Goal: Task Accomplishment & Management: Complete application form

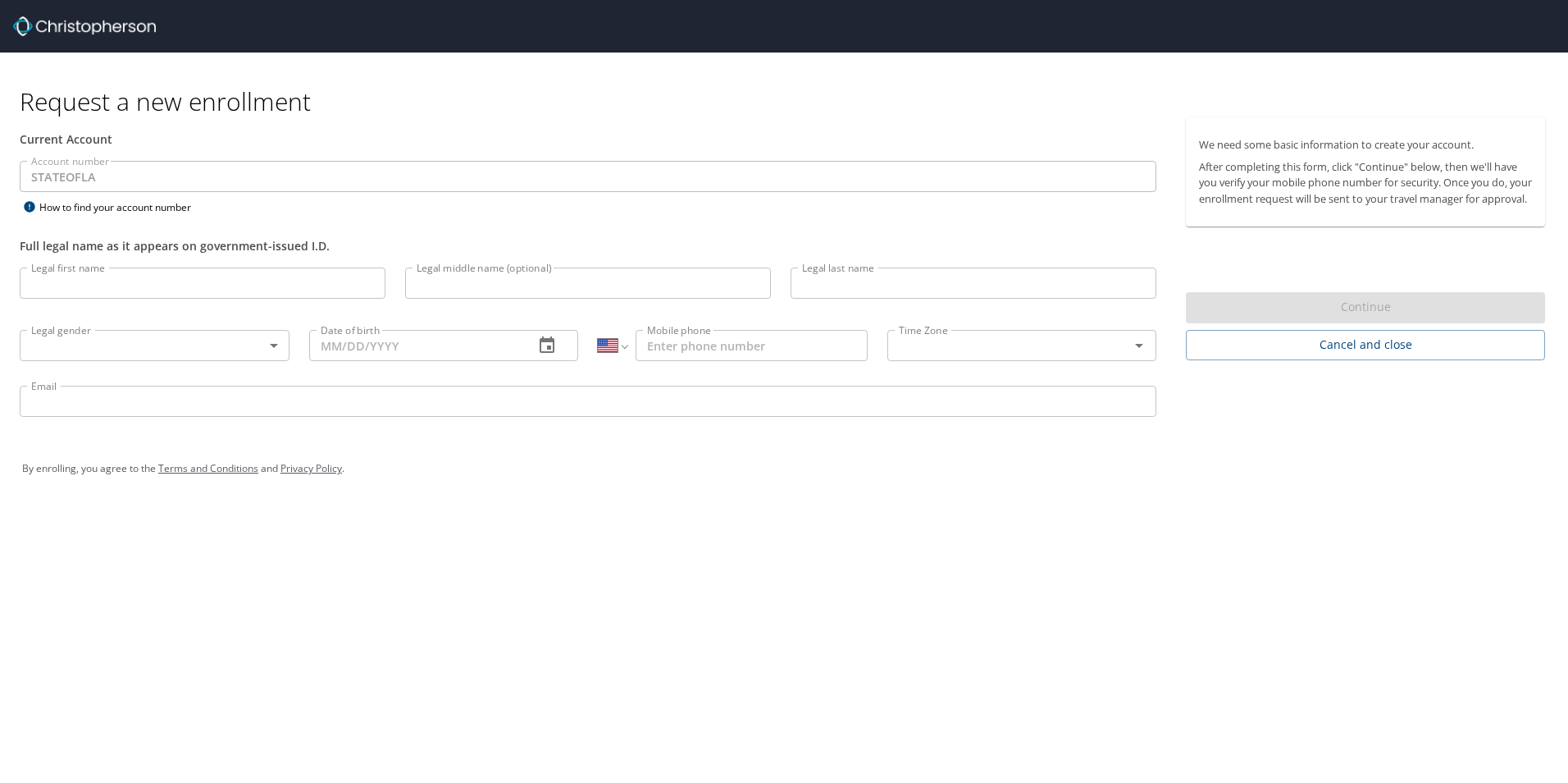
select select "US"
drag, startPoint x: 145, startPoint y: 24, endPoint x: 103, endPoint y: 25, distance: 42.0
click at [103, 25] on div at bounding box center [790, 26] width 1555 height 53
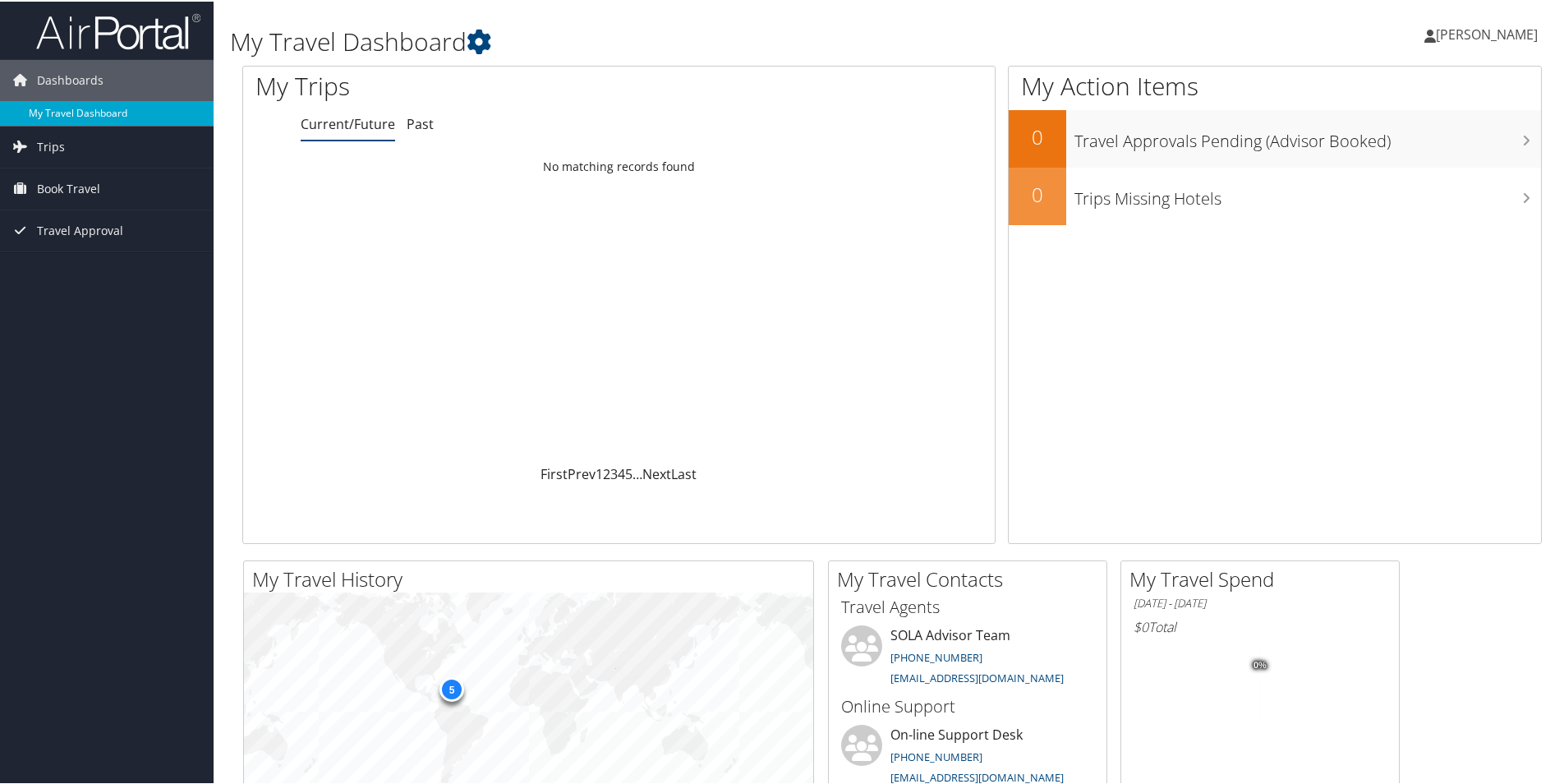
click at [95, 109] on link "My Travel Dashboard" at bounding box center [107, 112] width 214 height 25
click at [58, 141] on span "Trips" at bounding box center [51, 146] width 28 height 41
click at [56, 265] on span "Book Travel" at bounding box center [68, 262] width 63 height 41
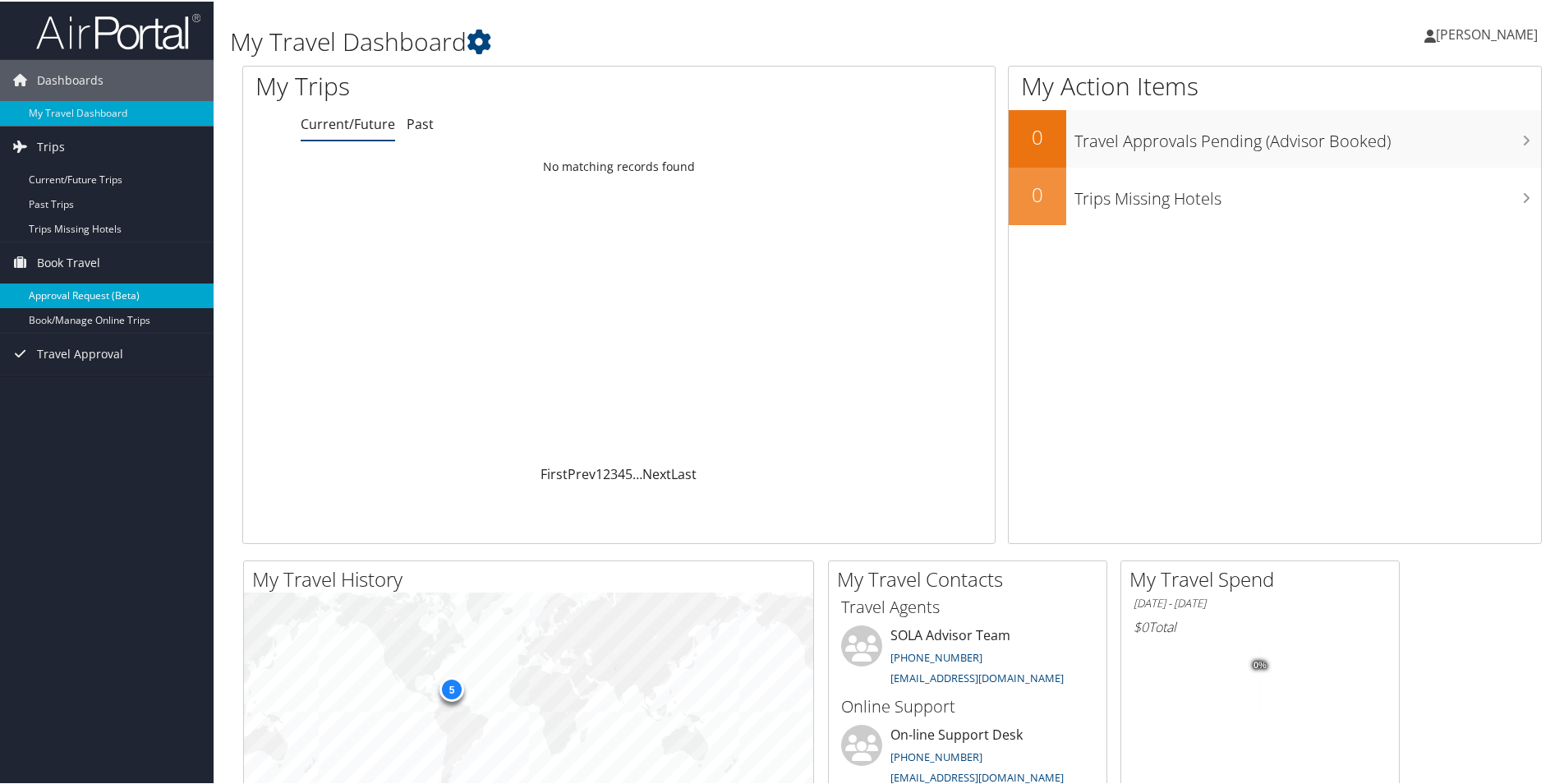
click at [75, 297] on link "Approval Request (Beta)" at bounding box center [107, 295] width 214 height 25
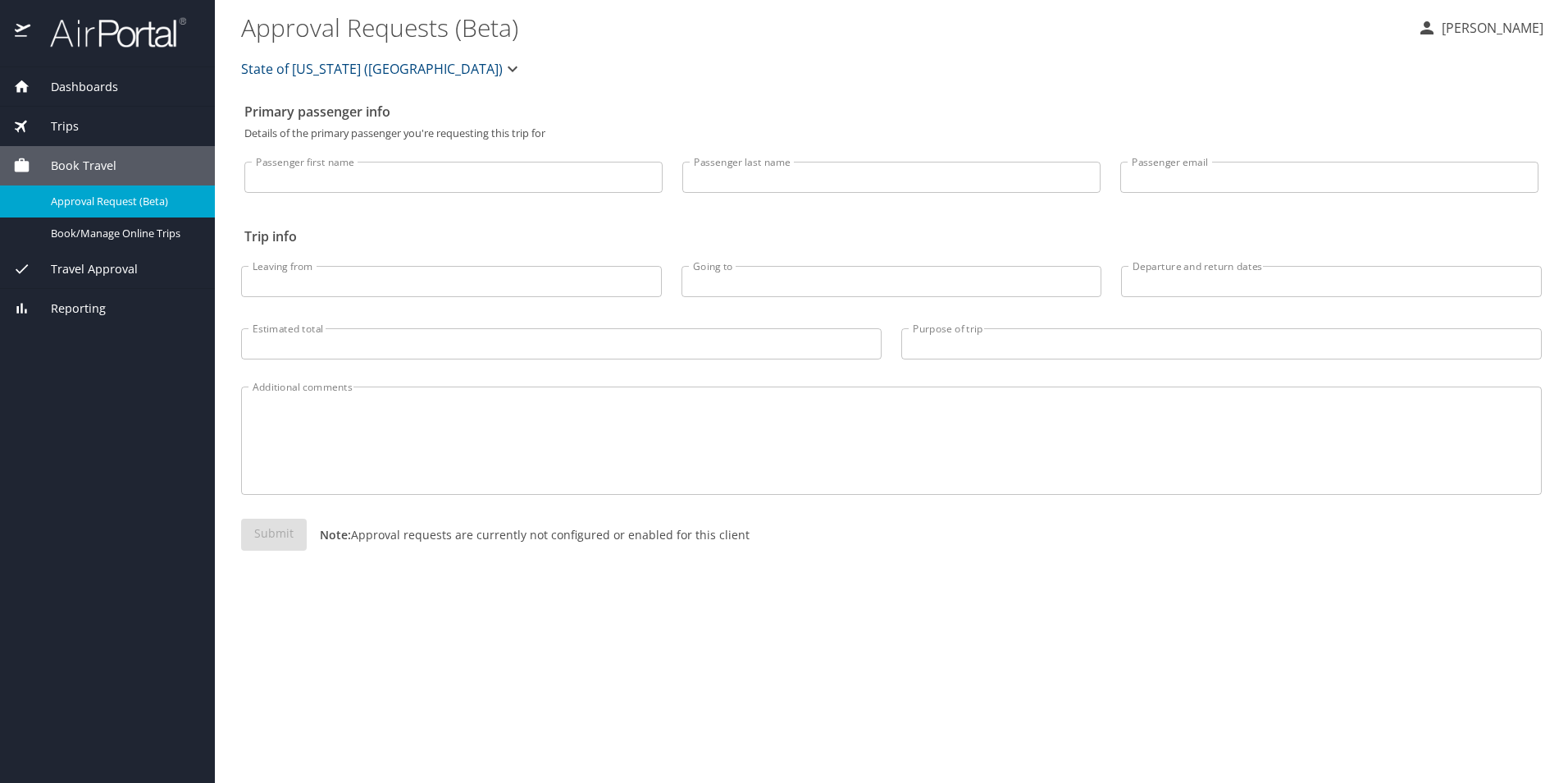
click at [503, 65] on icon "button" at bounding box center [513, 69] width 20 height 20
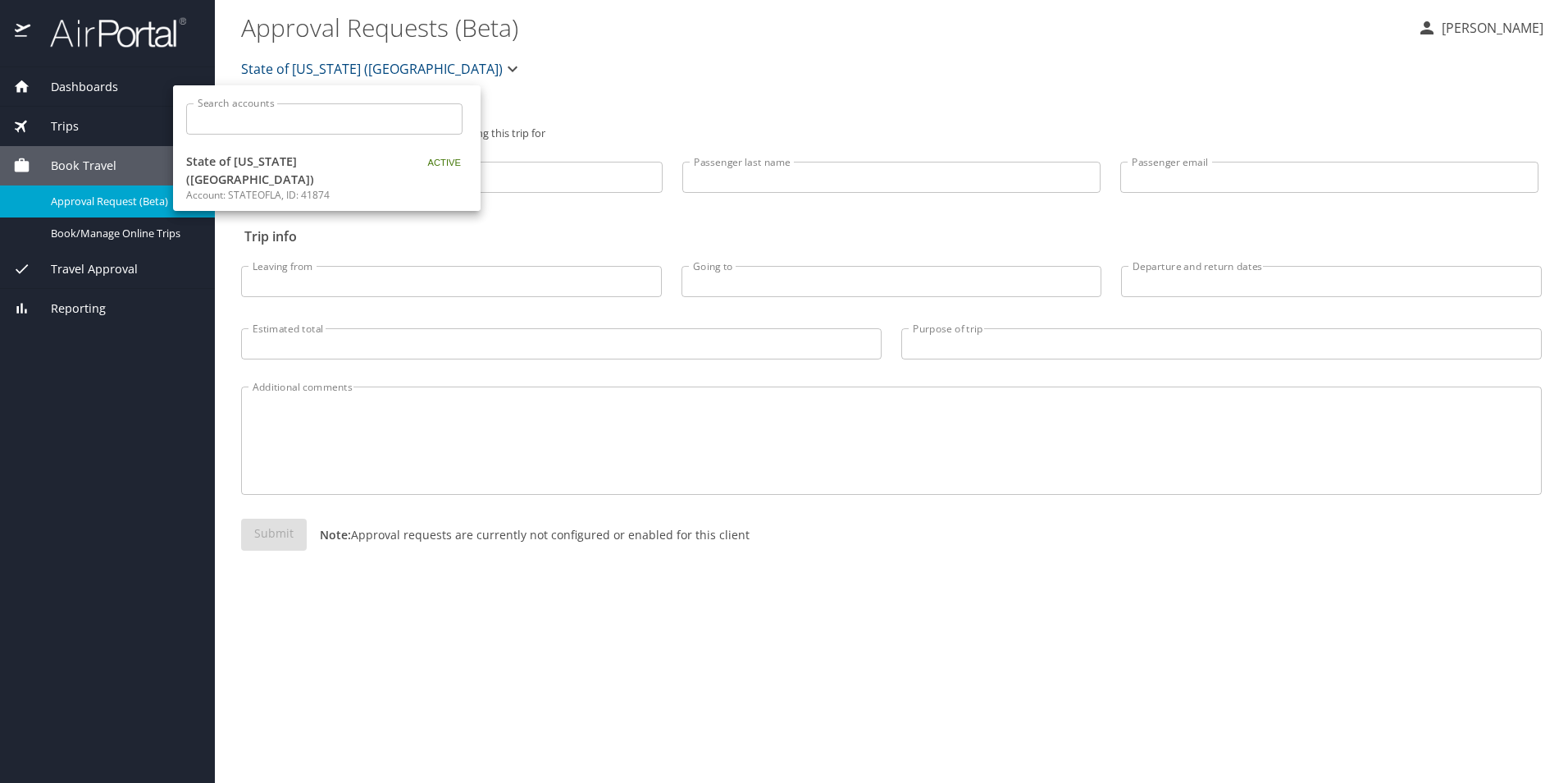
click at [592, 85] on div at bounding box center [784, 391] width 1568 height 783
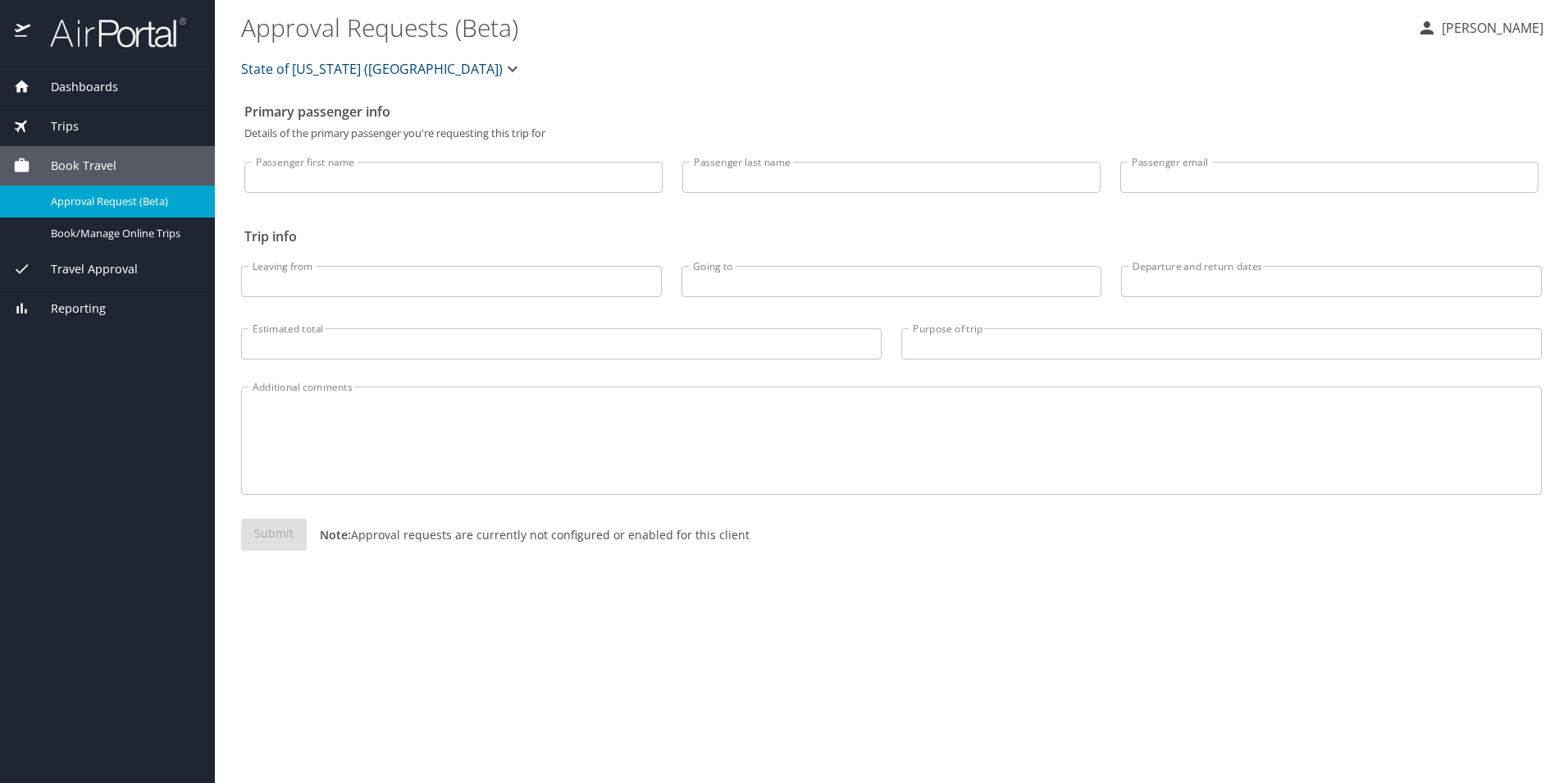
click at [305, 180] on input "Passenger first name" at bounding box center [453, 177] width 418 height 31
type input "Willmai"
type input "Rivera-Perez"
click at [1217, 181] on input "Passenger email" at bounding box center [1329, 177] width 418 height 31
type input "wrivera-perez@sulc.edu"
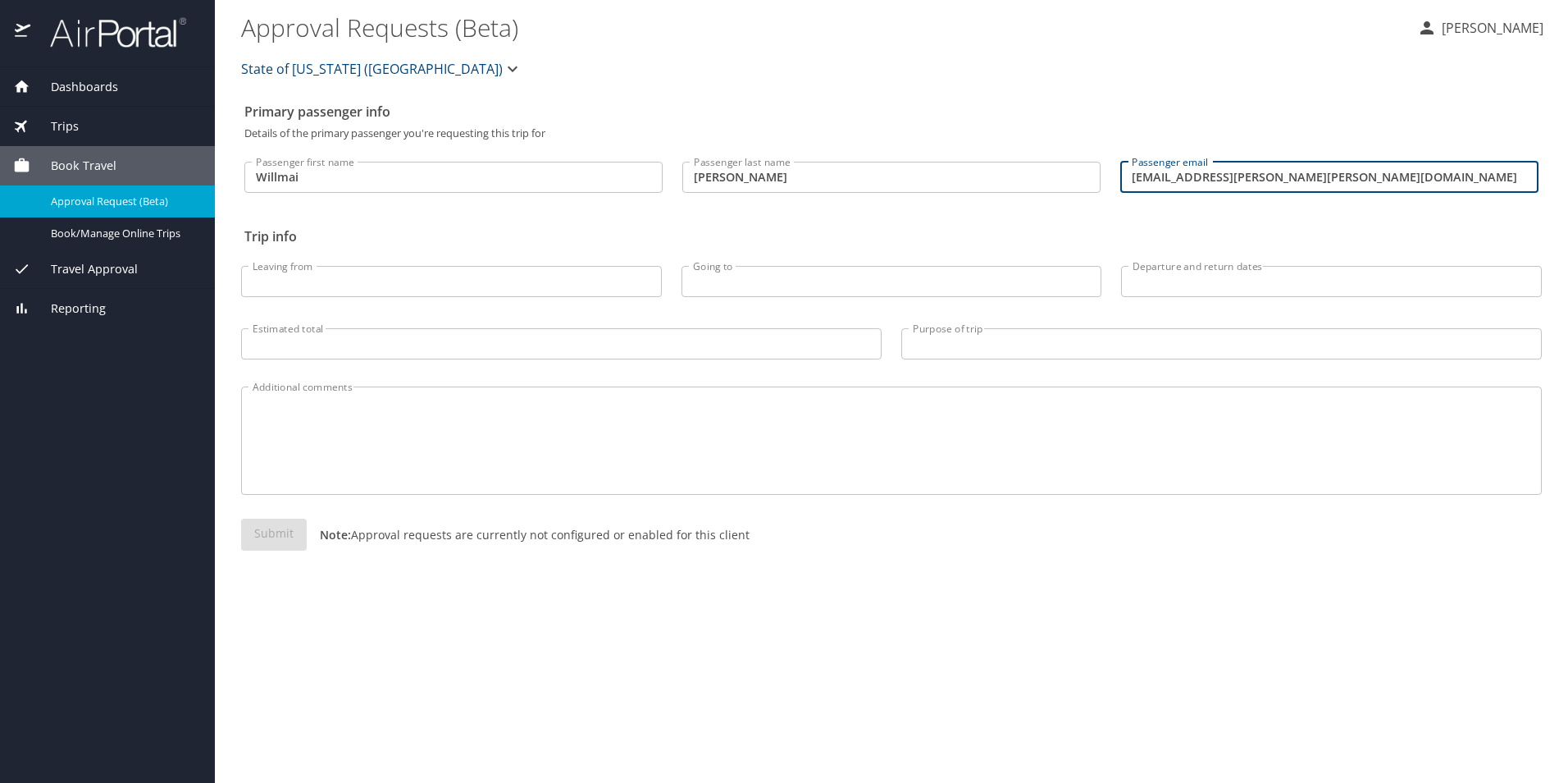
click at [393, 283] on input "Leaving from" at bounding box center [452, 282] width 421 height 31
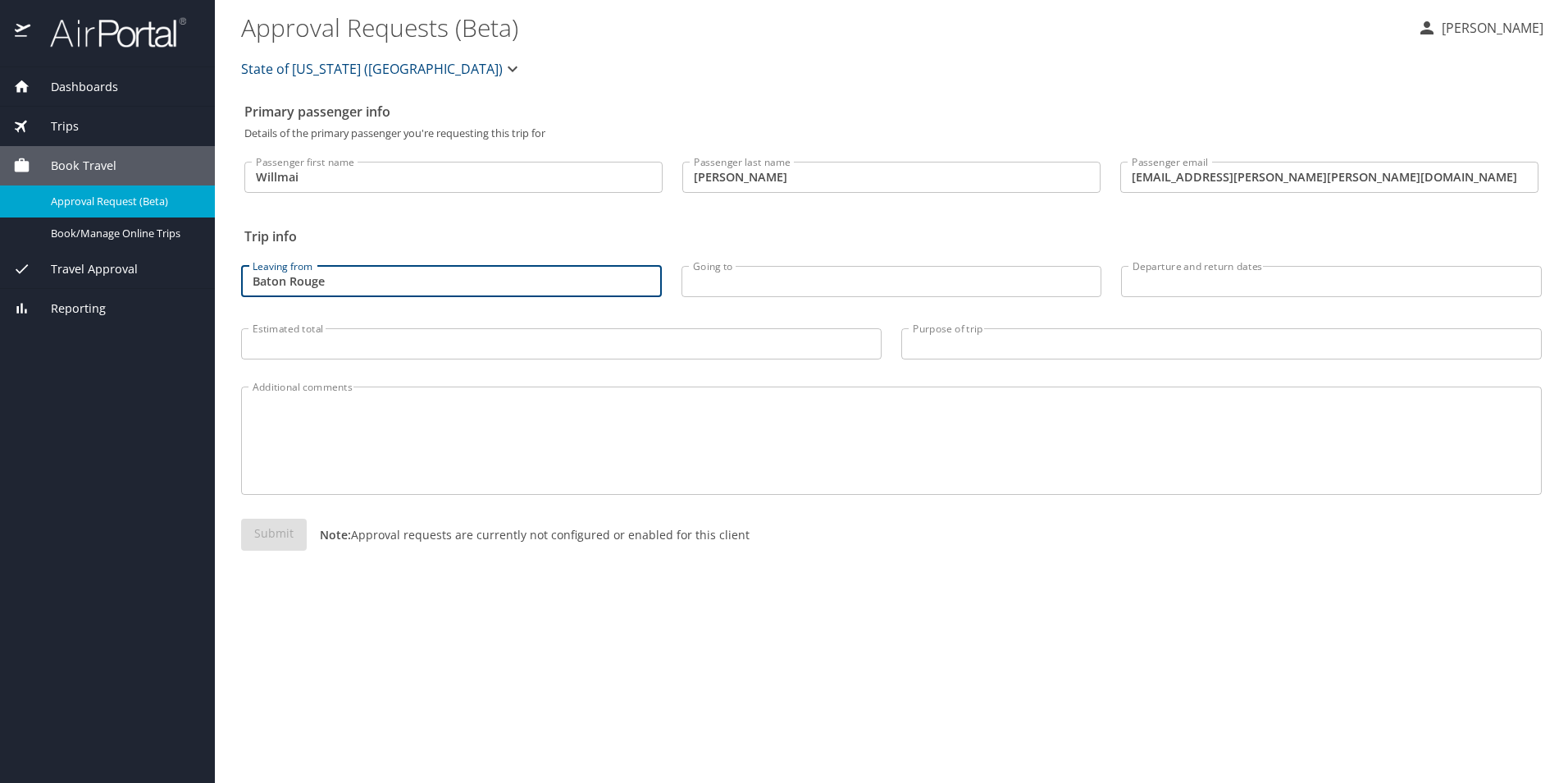
type input "Baton Rouge"
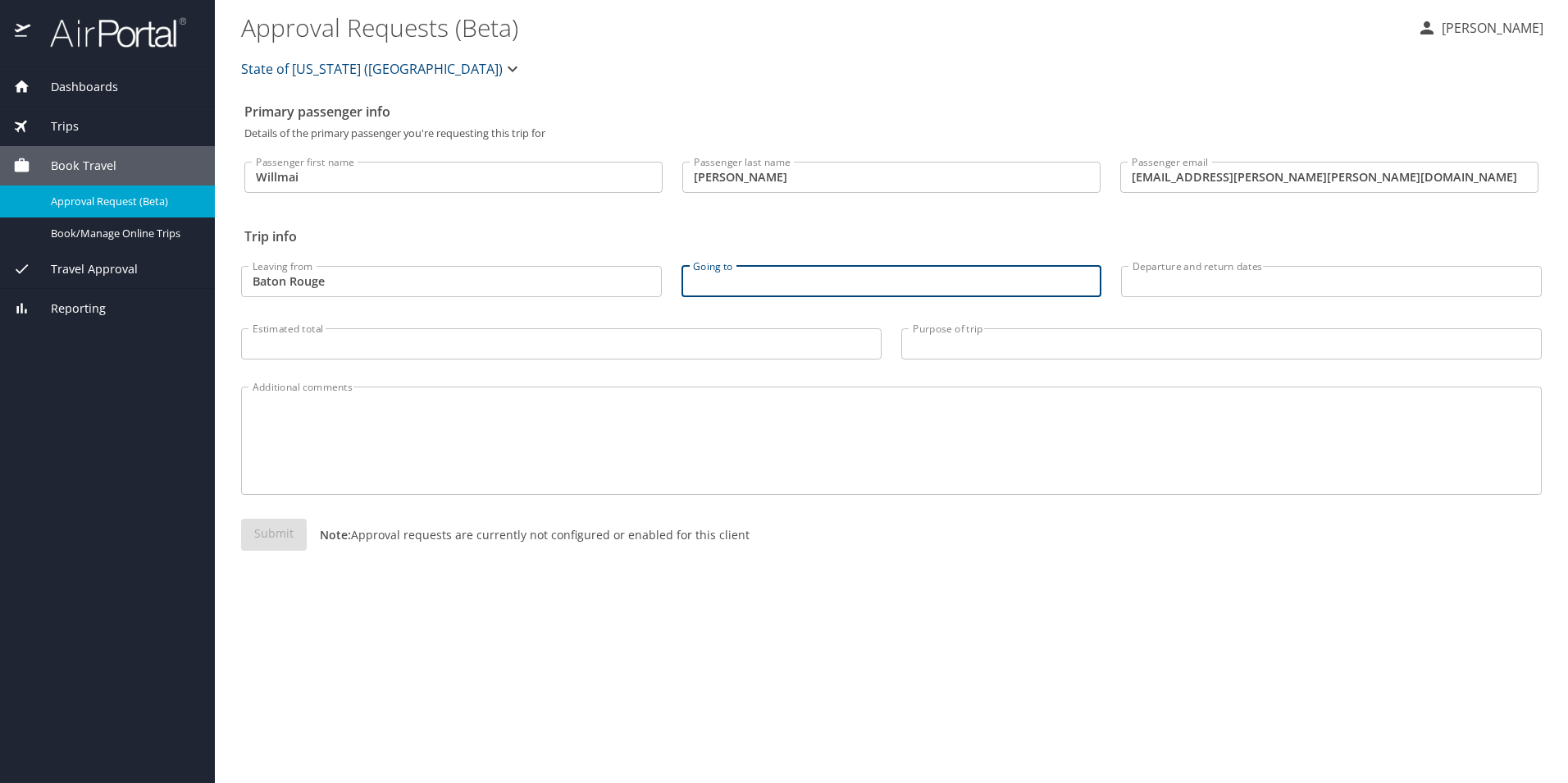
click at [746, 283] on input "Going to" at bounding box center [892, 282] width 421 height 31
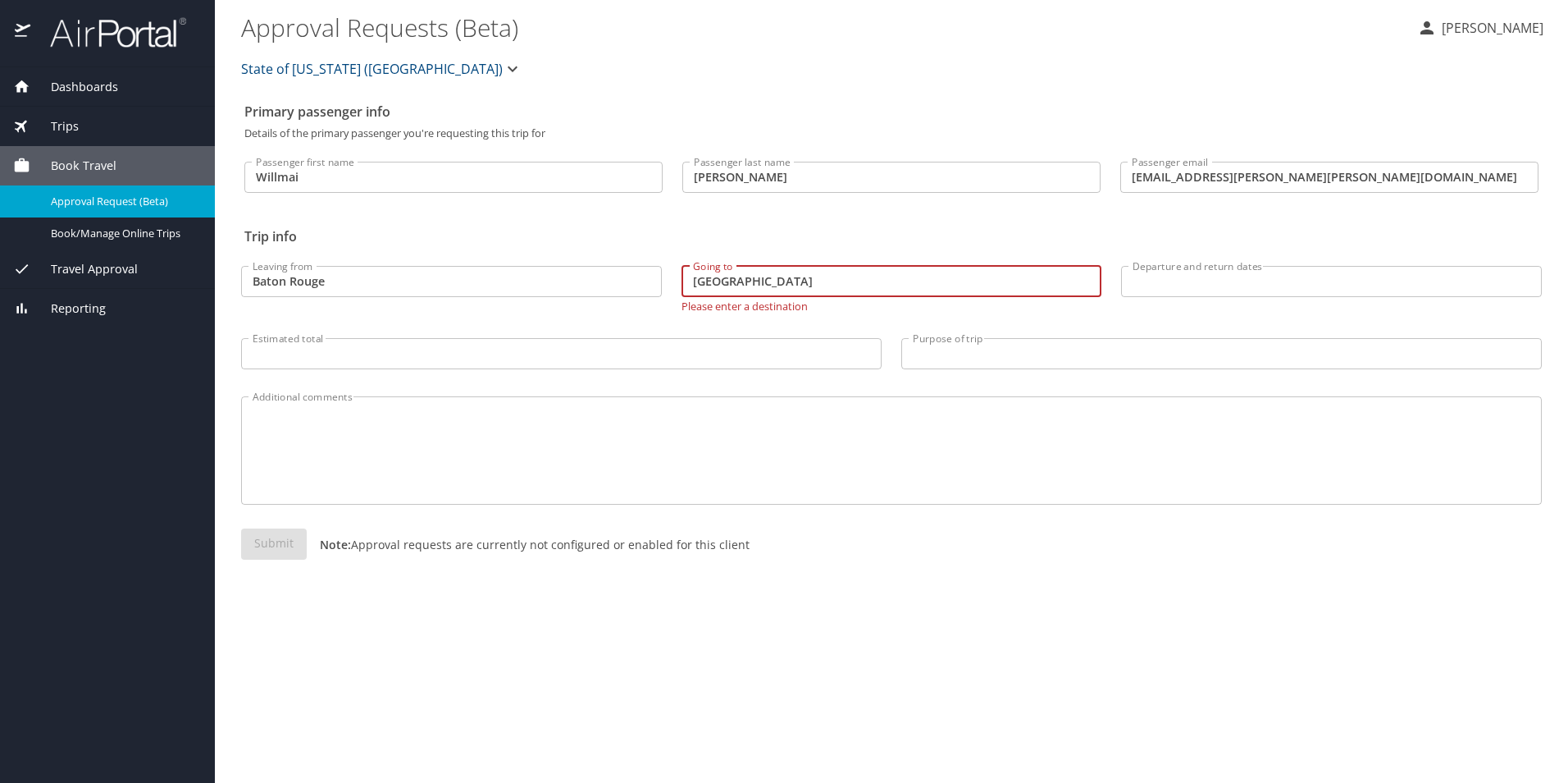
type input "Denver"
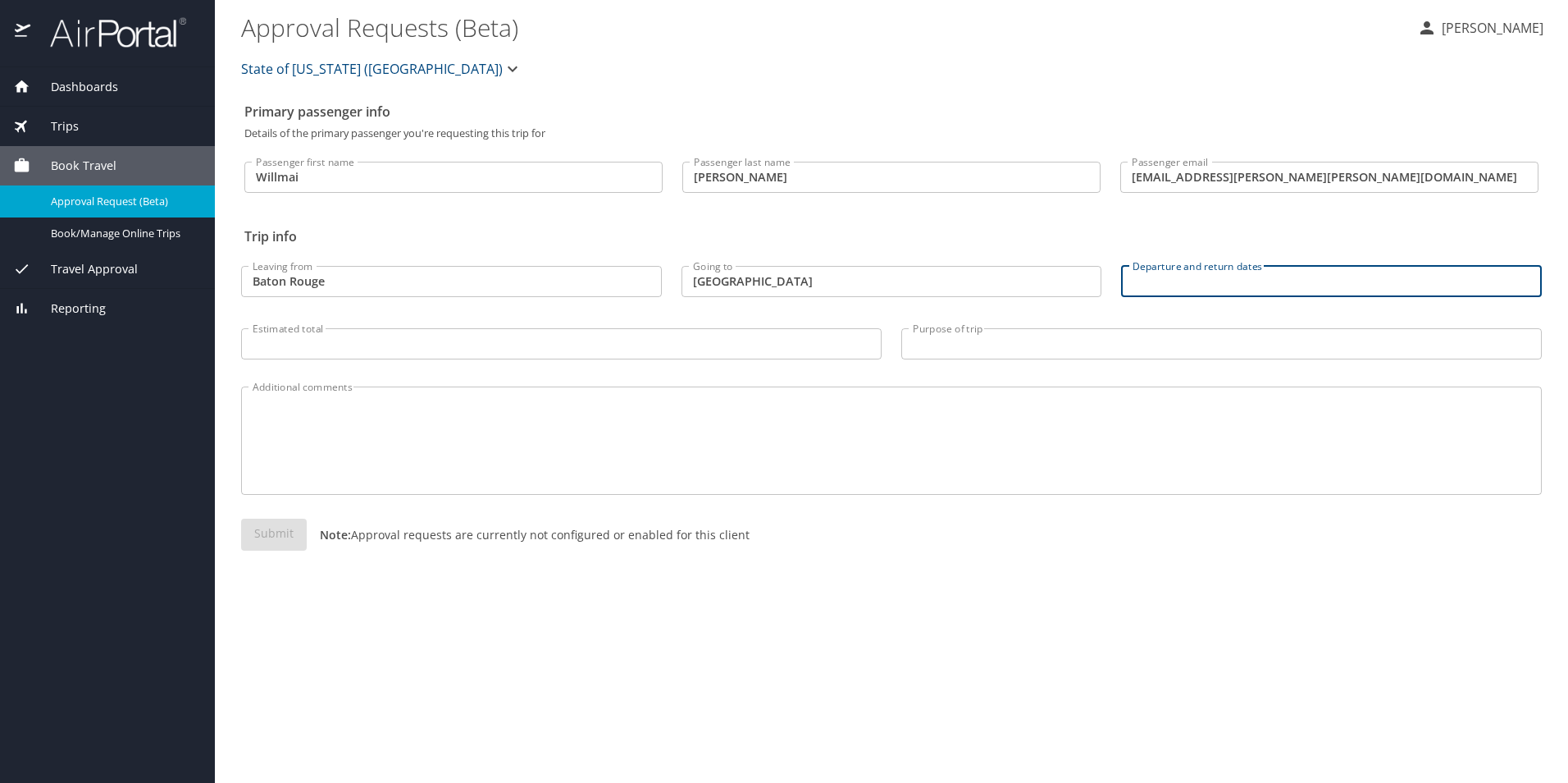
click at [1255, 280] on input "Departure and return dates" at bounding box center [1331, 282] width 421 height 31
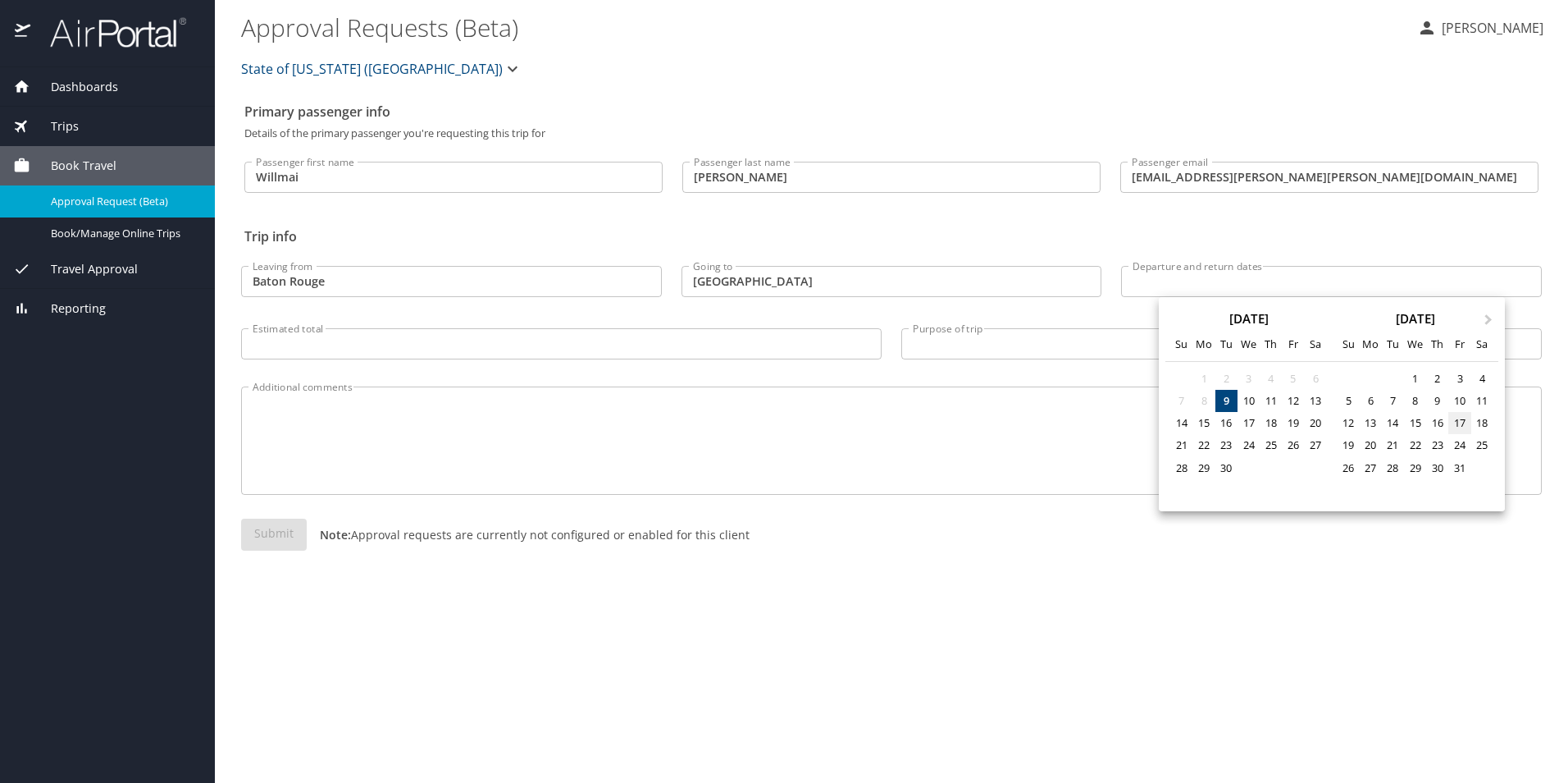
click at [1456, 426] on div "17" at bounding box center [1460, 422] width 22 height 22
click at [1440, 426] on div "16" at bounding box center [1437, 422] width 22 height 22
click at [1349, 444] on div "19" at bounding box center [1348, 444] width 22 height 22
type input "10/16/2025 🠦 10/19/2025"
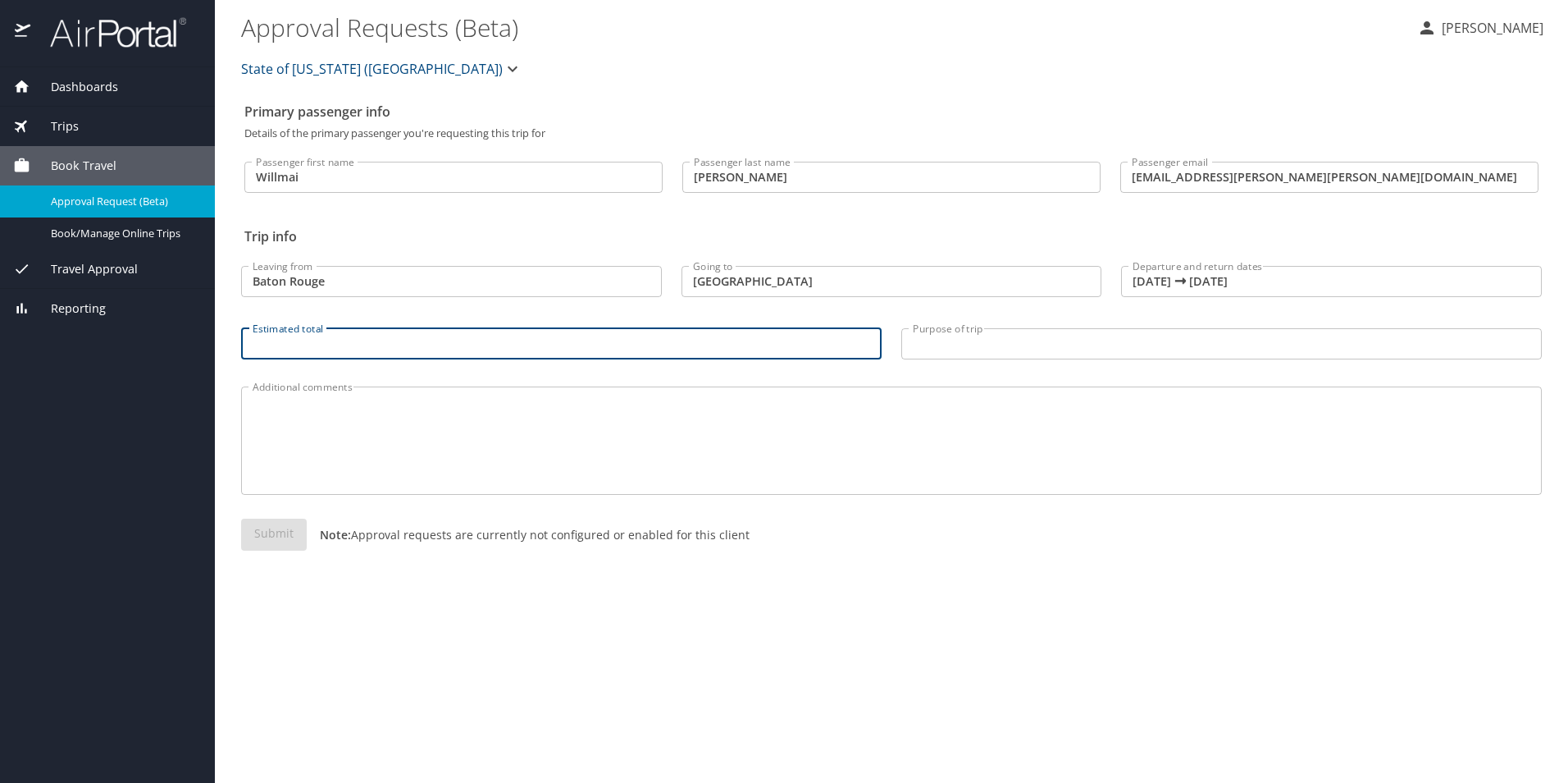
click at [433, 348] on input "Estimated total" at bounding box center [562, 343] width 641 height 31
click at [934, 348] on input "Purpose of trip" at bounding box center [1222, 343] width 641 height 31
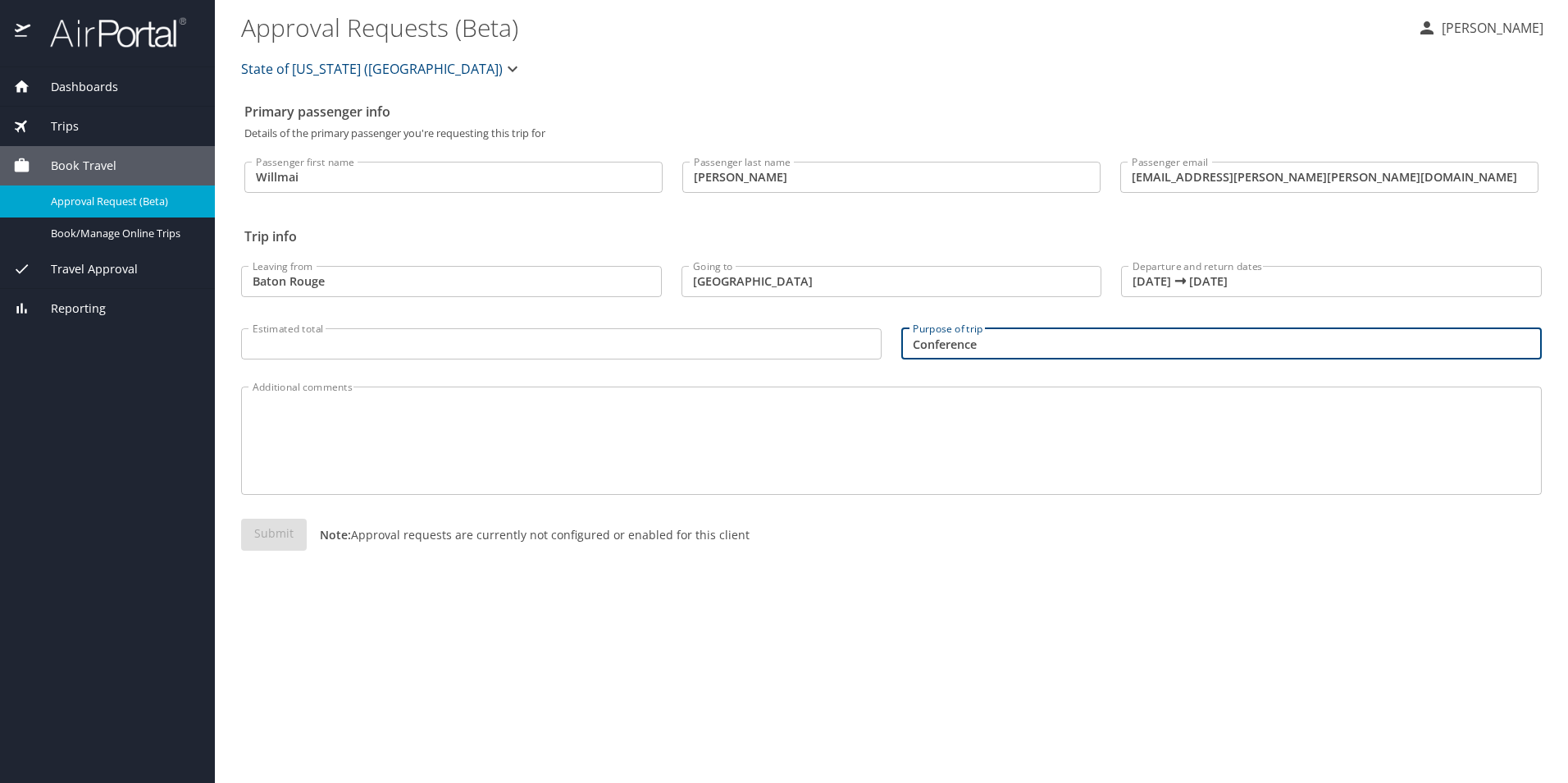
type input "Conference"
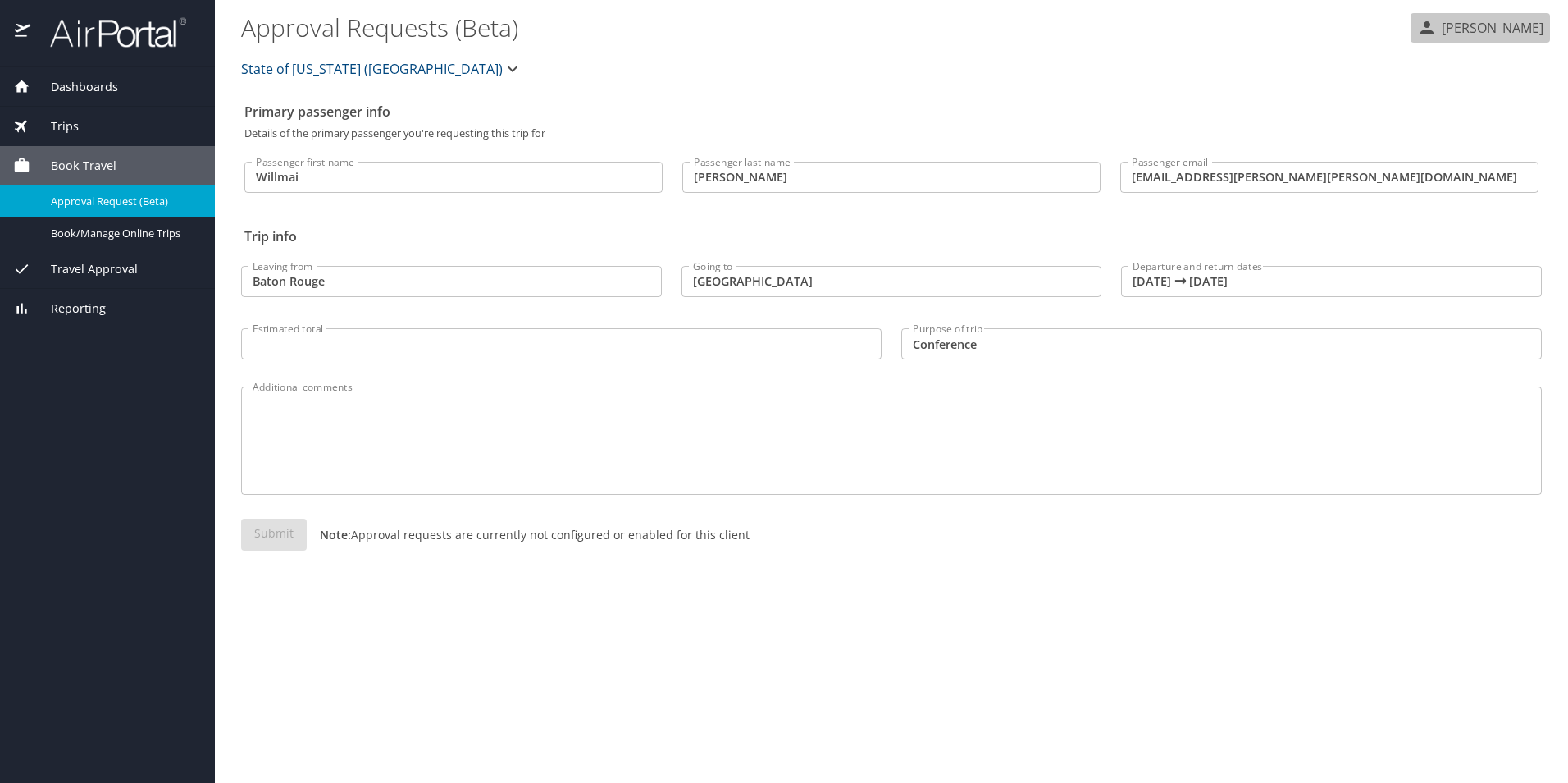
click at [1501, 30] on p "[PERSON_NAME]" at bounding box center [1491, 28] width 107 height 20
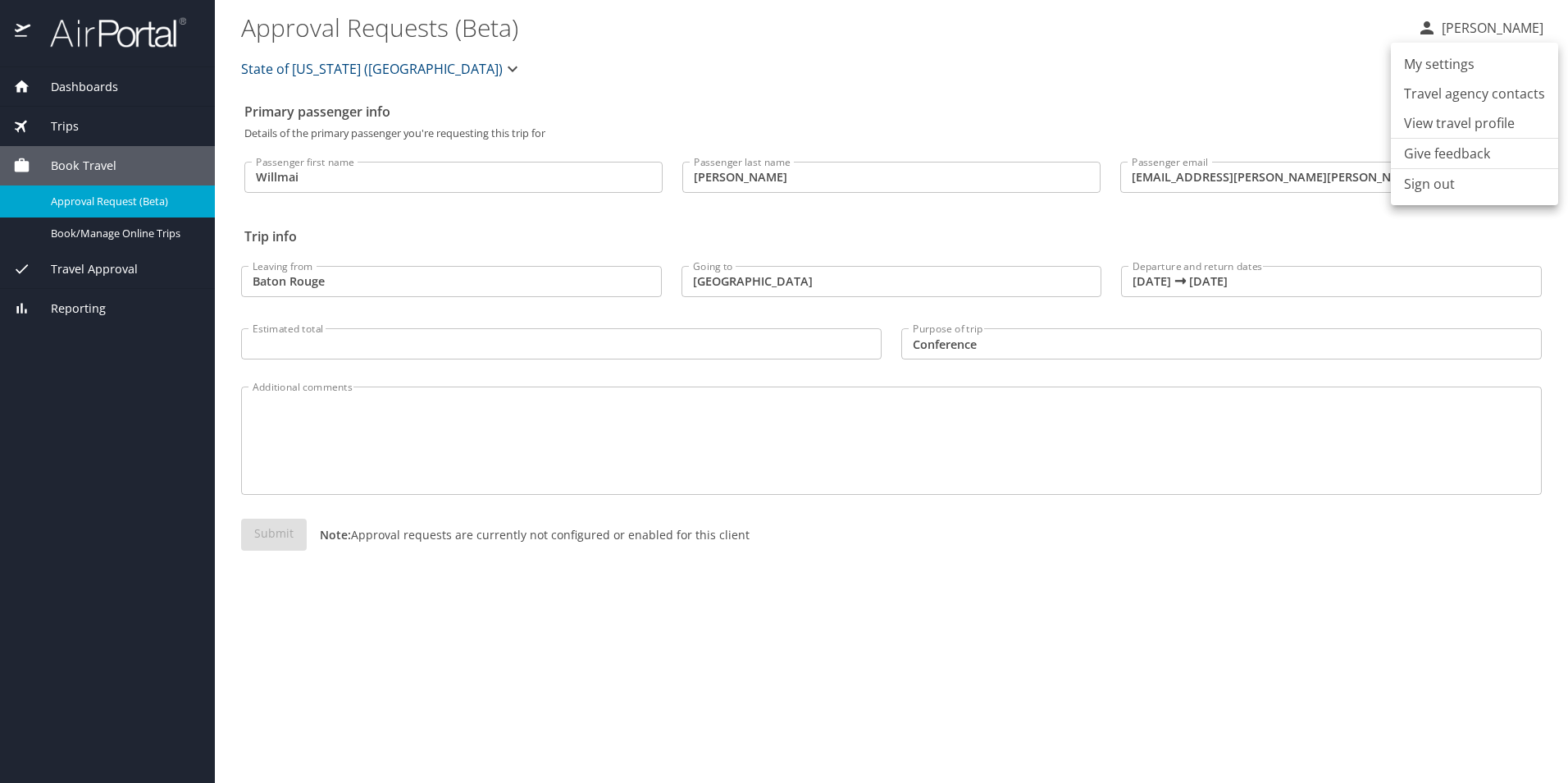
click at [1432, 58] on li "My settings" at bounding box center [1475, 64] width 168 height 30
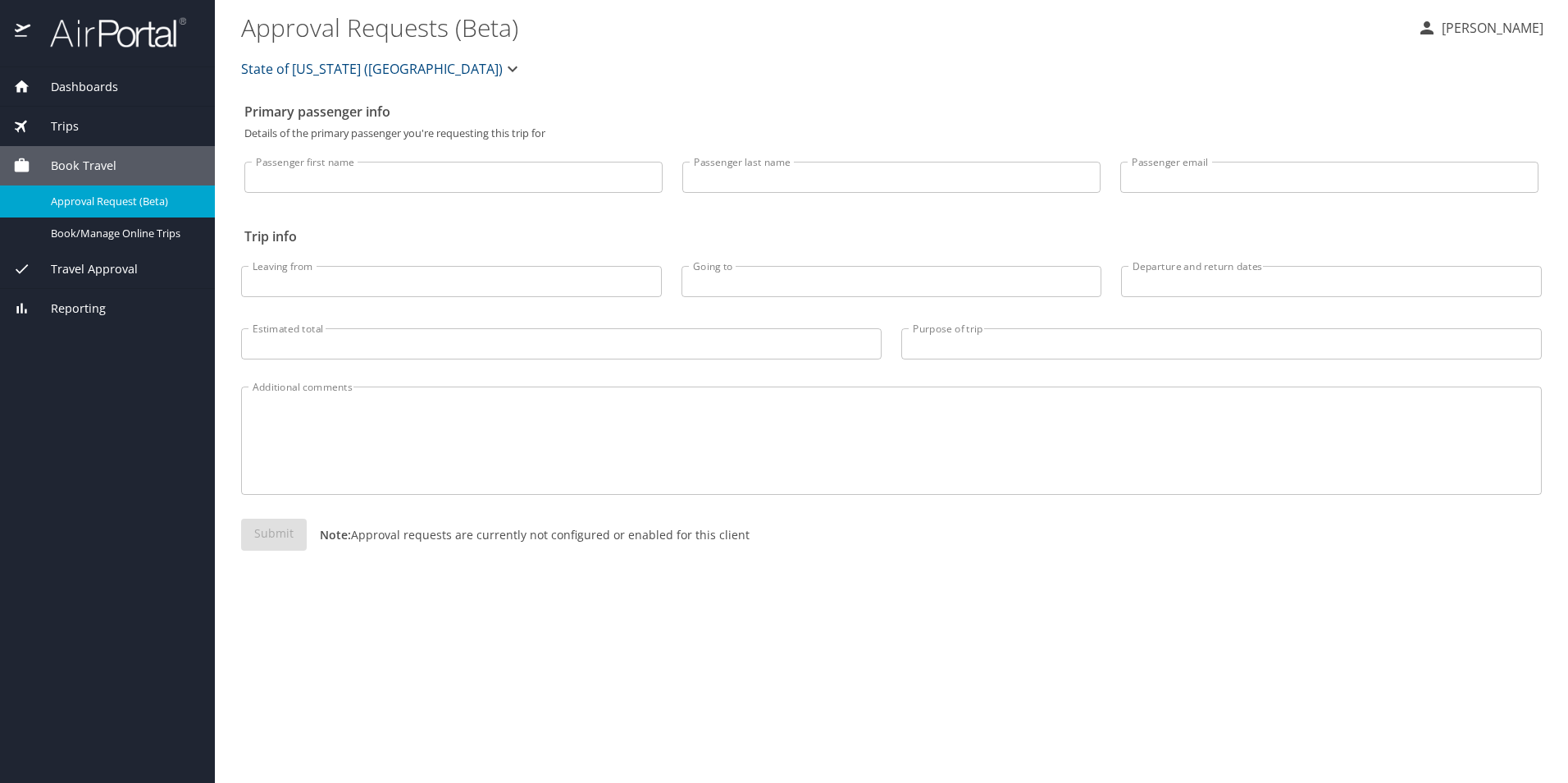
click at [503, 72] on icon "button" at bounding box center [513, 69] width 20 height 20
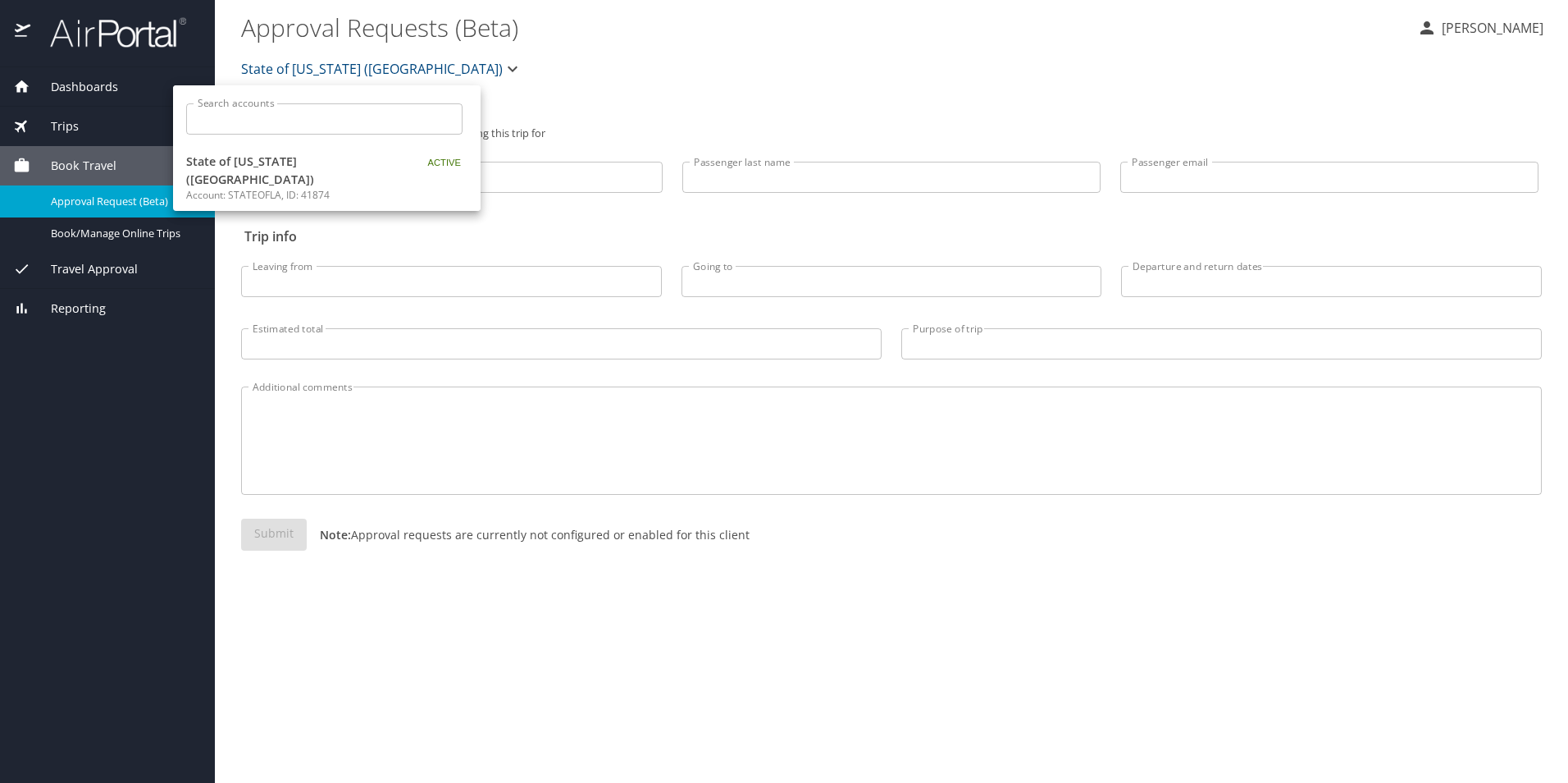
click at [354, 188] on p "Account: STATEOFLA, ID: 41874" at bounding box center [289, 196] width 205 height 15
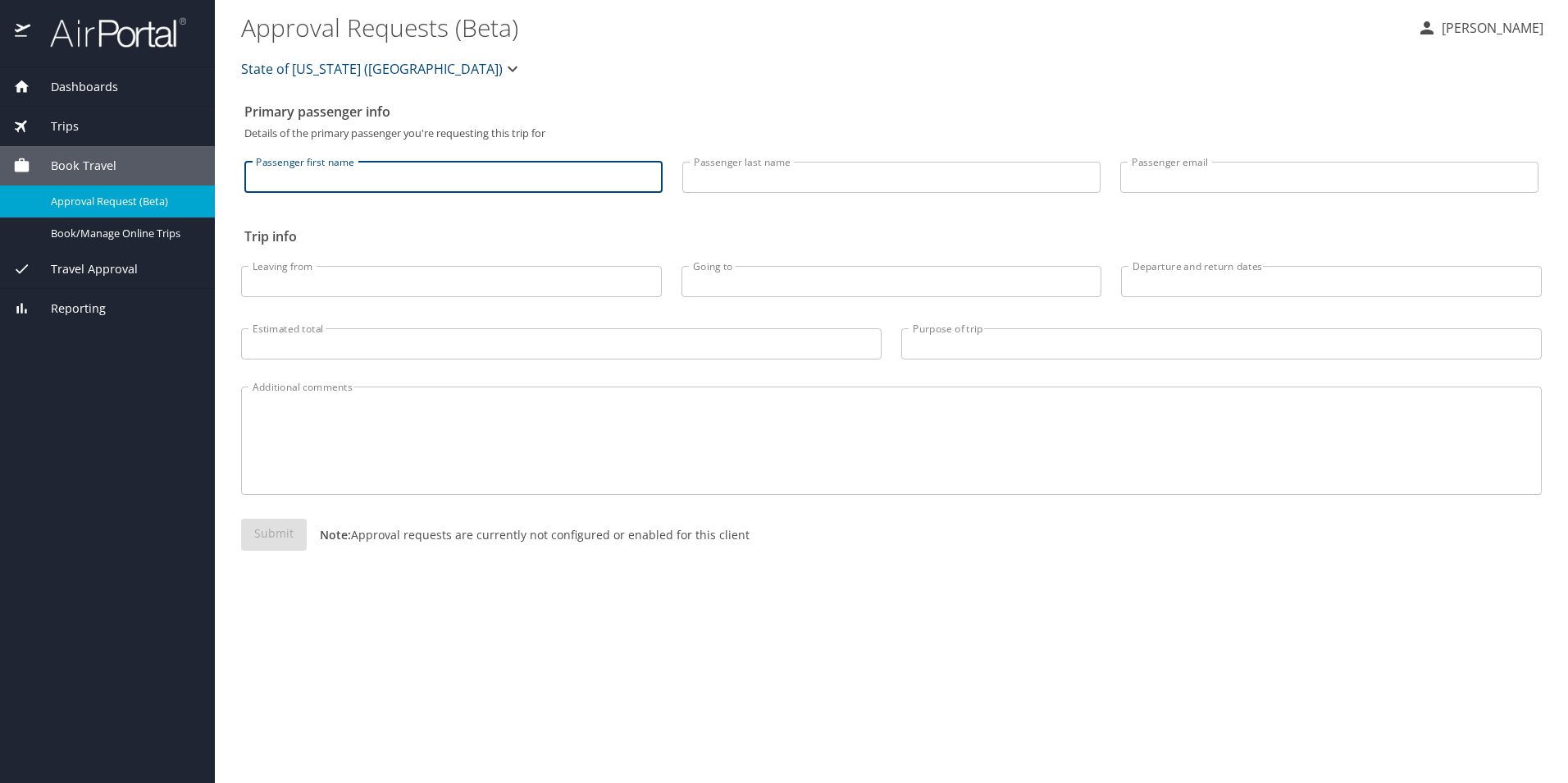
click at [378, 179] on input "Passenger first name" at bounding box center [453, 177] width 418 height 31
type input "Willmai"
type input "Rivera-Perez"
type input "[EMAIL_ADDRESS][PERSON_NAME][PERSON_NAME][DOMAIN_NAME]"
type input "Baton Rouge"
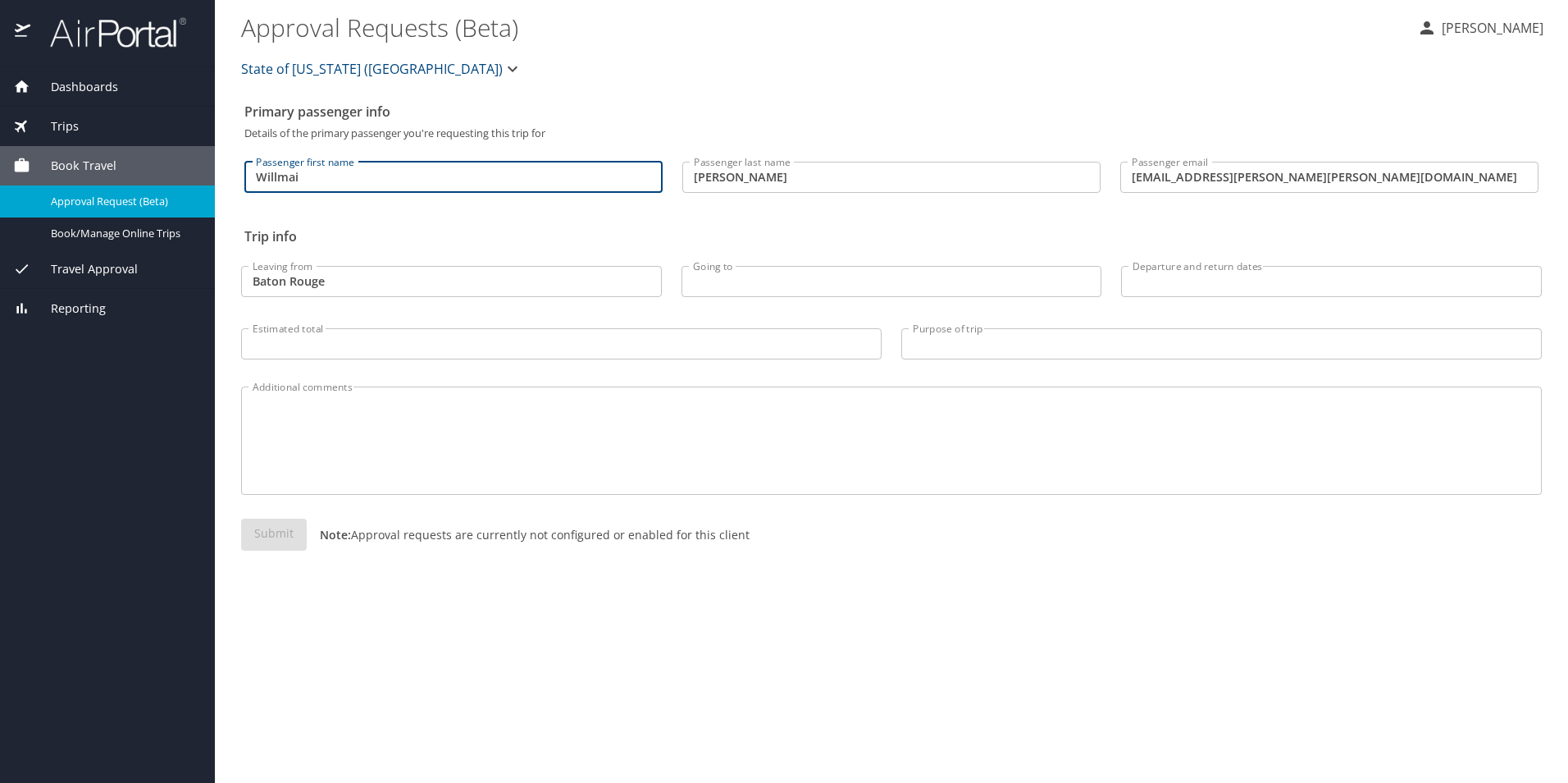
type input "Denver"
type input "Conference"
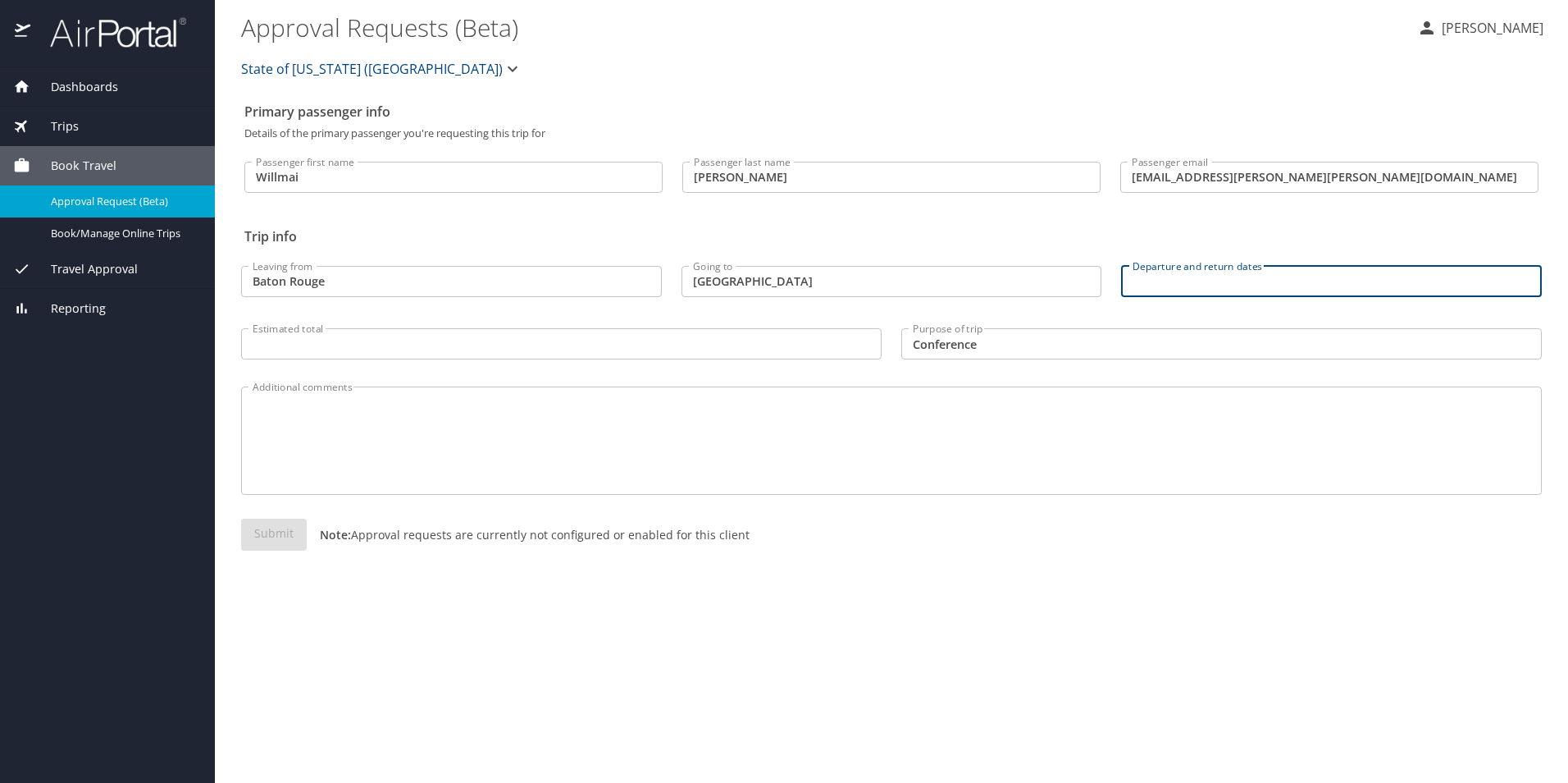
click at [1271, 289] on input "Departure and return dates" at bounding box center [1331, 282] width 421 height 31
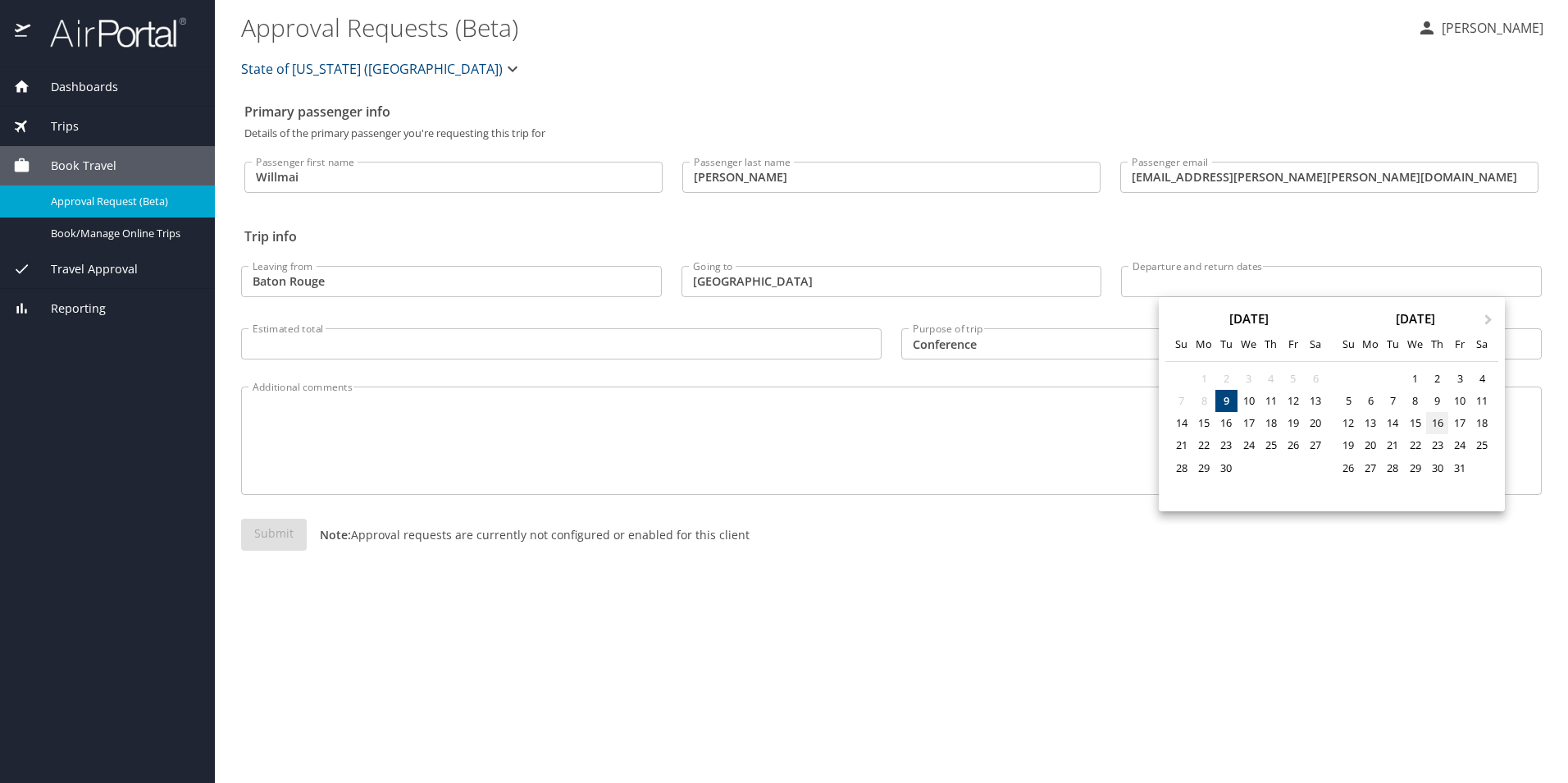
click at [1442, 427] on div "16" at bounding box center [1437, 422] width 22 height 22
click at [1345, 449] on div "19" at bounding box center [1348, 444] width 22 height 22
type input "10/16/2025 🠦 10/19/2025"
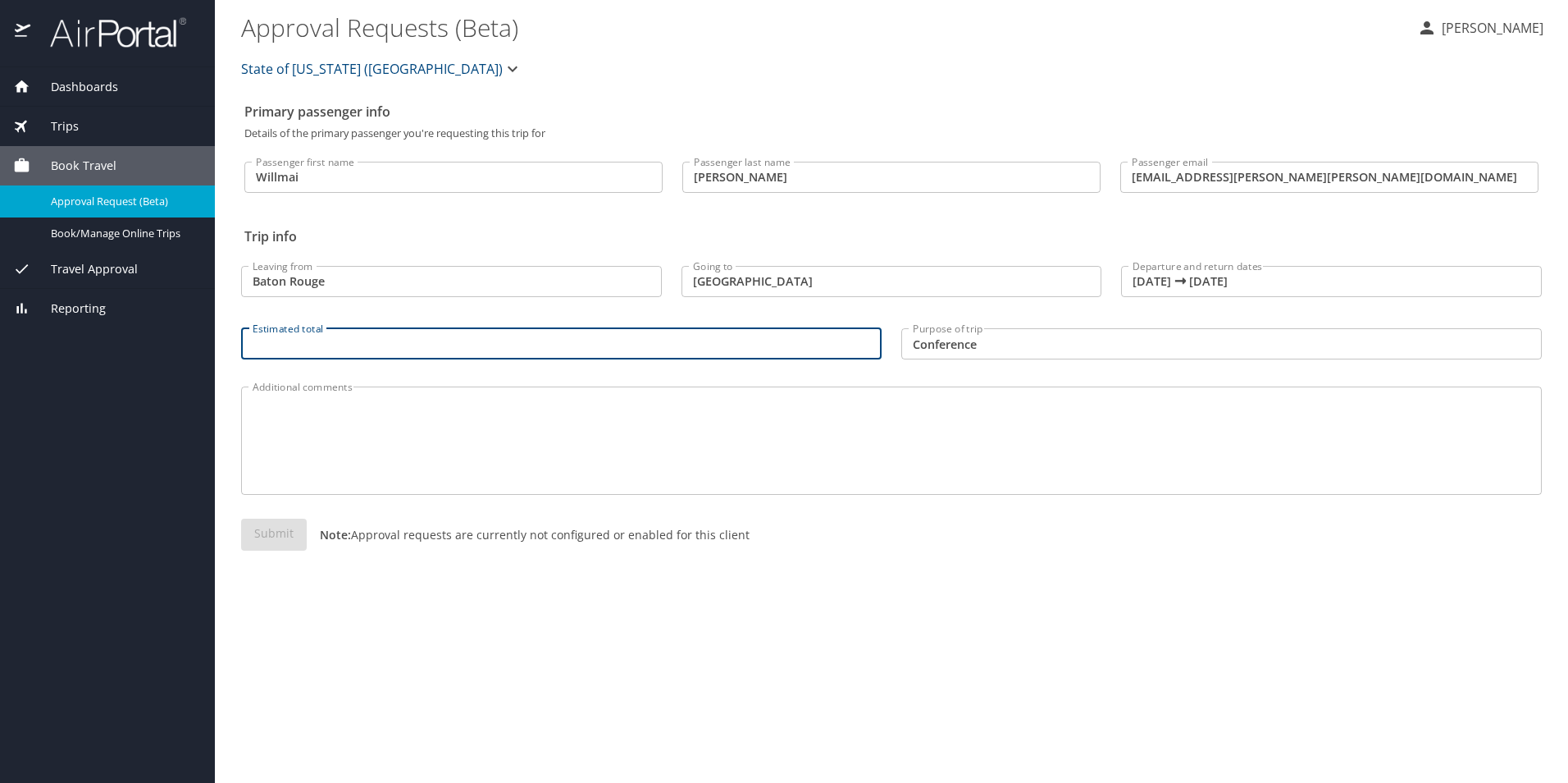
click at [374, 348] on input "Estimated total" at bounding box center [562, 343] width 641 height 31
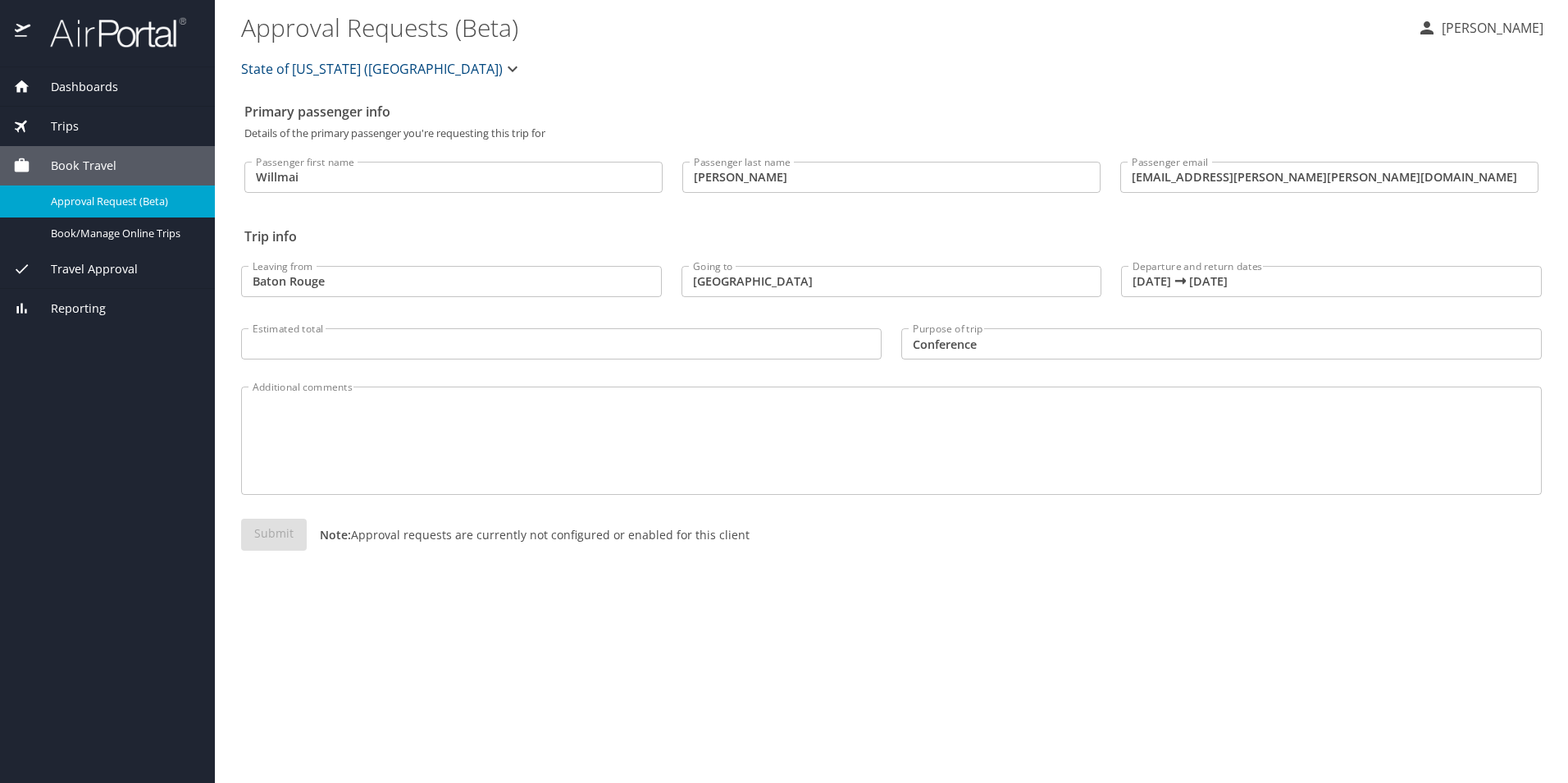
click at [268, 538] on div "Submit Note: Approval requests are currently not configured or enabled for this…" at bounding box center [892, 547] width 1301 height 58
click at [84, 237] on span "Book/Manage Online Trips" at bounding box center [123, 233] width 145 height 16
